Goal: Go to known website: Access a specific website the user already knows

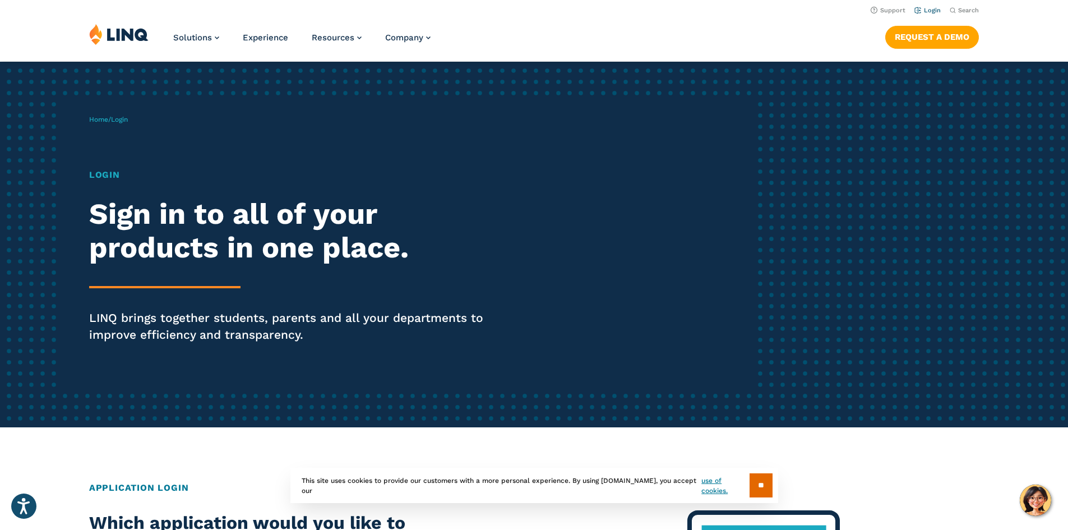
click at [932, 11] on link "Login" at bounding box center [927, 10] width 26 height 7
click at [929, 11] on link "Login" at bounding box center [927, 10] width 26 height 7
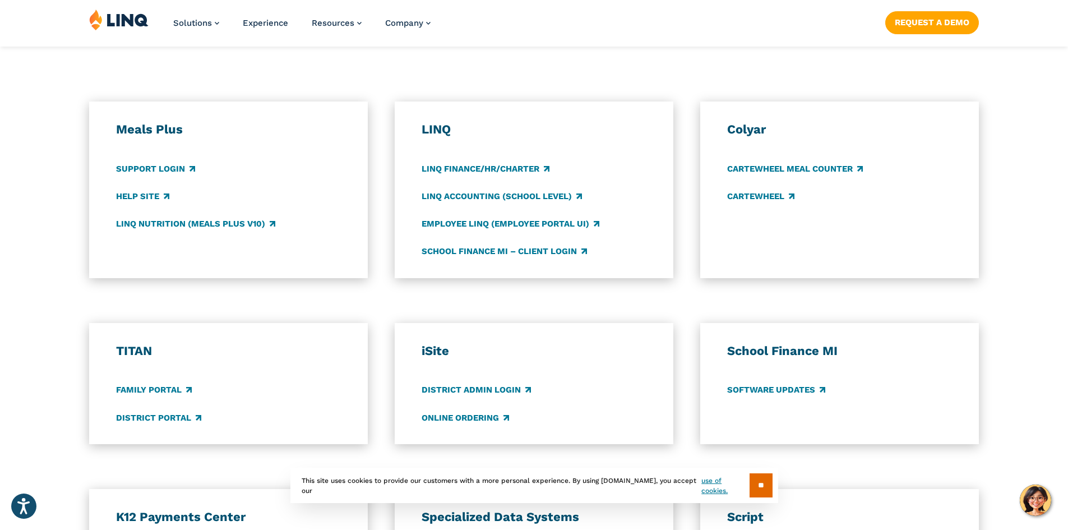
scroll to position [576, 0]
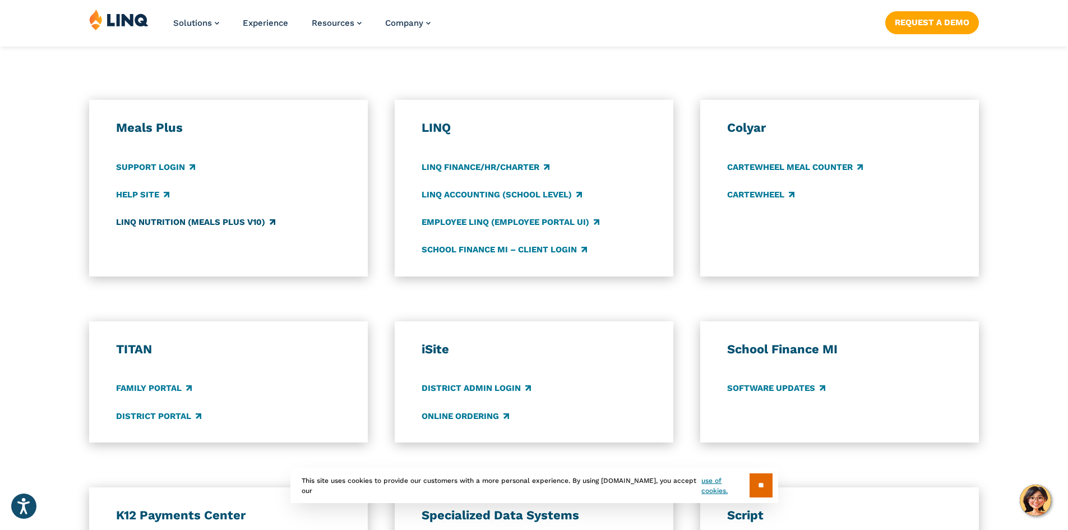
click at [258, 225] on link "LINQ Nutrition (Meals Plus v10)" at bounding box center [195, 222] width 159 height 12
click at [177, 411] on link "District Portal" at bounding box center [158, 416] width 85 height 12
